Goal: Information Seeking & Learning: Find specific fact

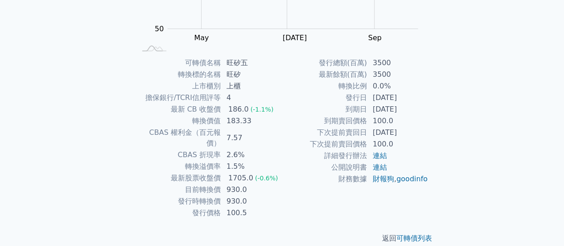
scroll to position [167, 0]
drag, startPoint x: 229, startPoint y: 108, endPoint x: 242, endPoint y: 107, distance: 12.5
click at [242, 107] on div "186.0" at bounding box center [239, 108] width 24 height 11
drag, startPoint x: 227, startPoint y: 118, endPoint x: 239, endPoint y: 119, distance: 12.1
click at [239, 119] on td "183.33" at bounding box center [251, 120] width 61 height 12
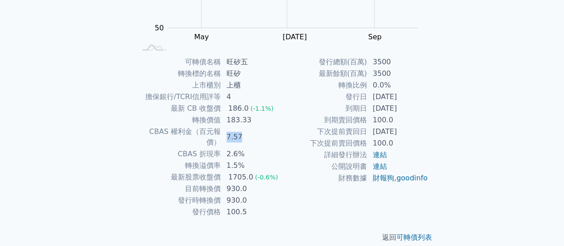
drag, startPoint x: 224, startPoint y: 129, endPoint x: 241, endPoint y: 138, distance: 19.4
click at [241, 128] on td "7.57" at bounding box center [251, 137] width 61 height 22
drag, startPoint x: 225, startPoint y: 155, endPoint x: 241, endPoint y: 157, distance: 16.1
click at [241, 160] on td "1.5%" at bounding box center [251, 166] width 61 height 12
drag, startPoint x: 227, startPoint y: 177, endPoint x: 246, endPoint y: 179, distance: 19.8
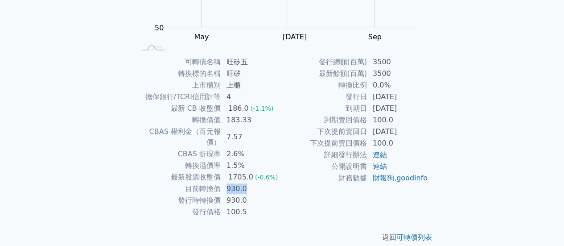
click at [246, 183] on td "930.0" at bounding box center [251, 189] width 61 height 12
